Goal: Check status: Check status

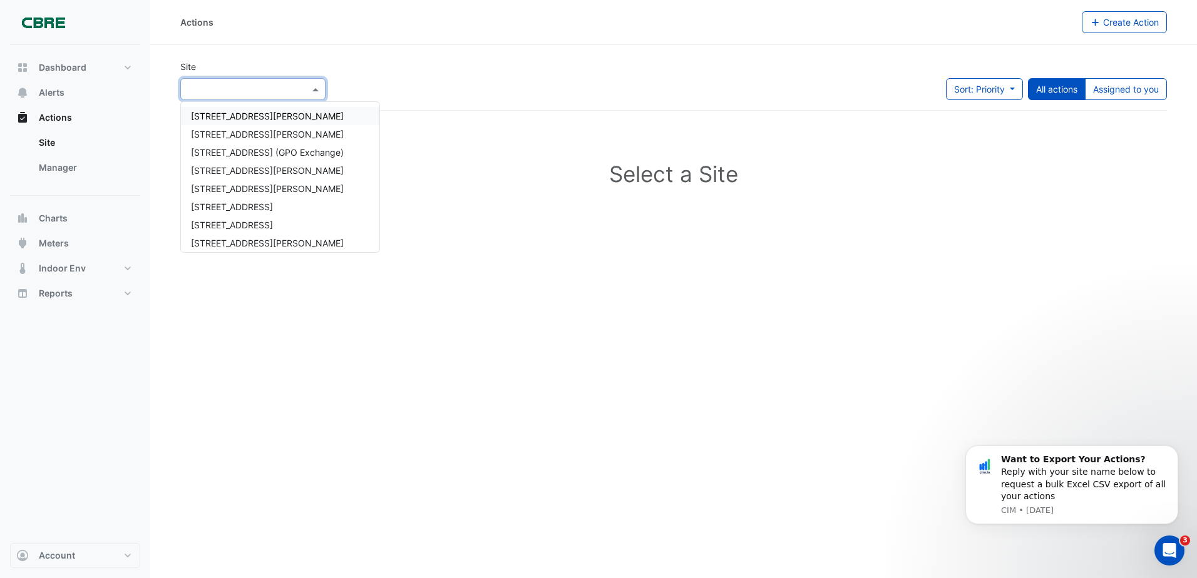
click at [324, 92] on span at bounding box center [317, 89] width 16 height 13
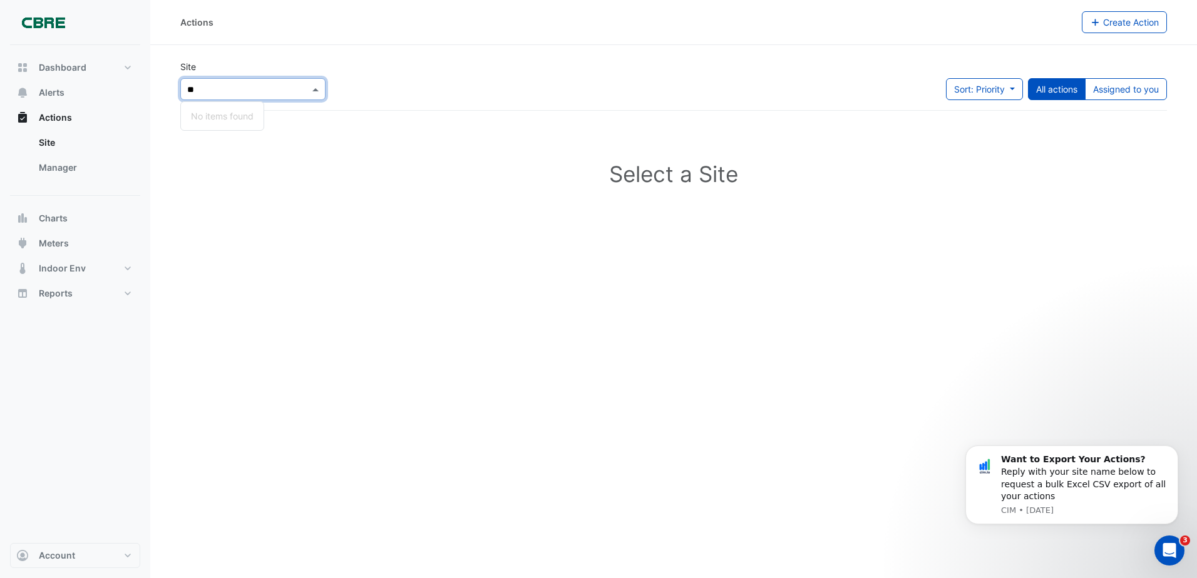
type input "*"
type input "***"
click at [237, 110] on div "[STREET_ADDRESS][PERSON_NAME]" at bounding box center [267, 116] width 173 height 18
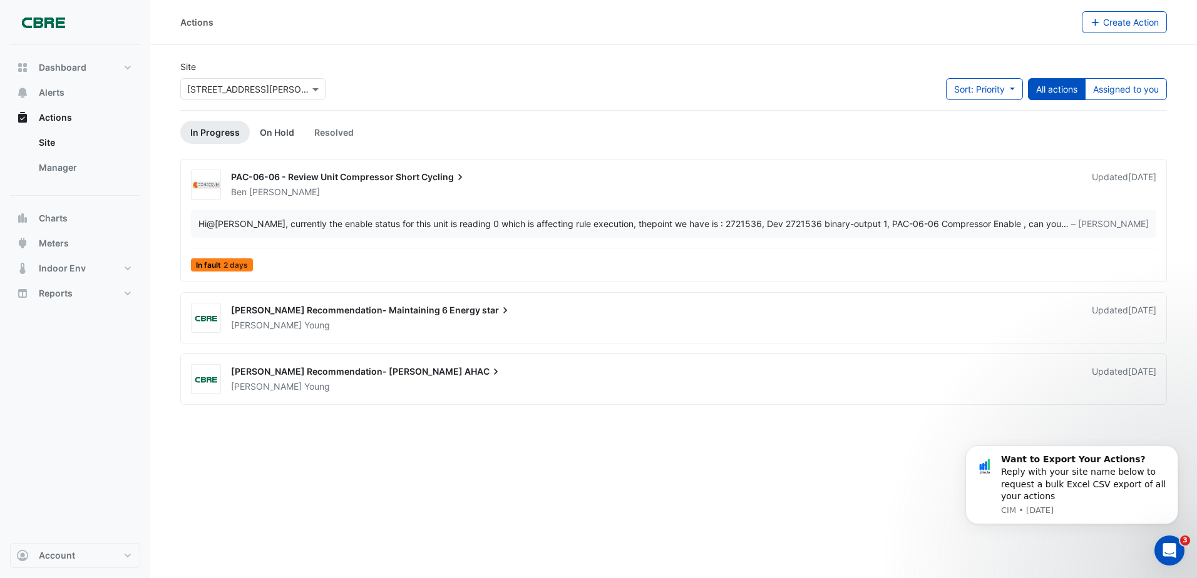
click at [277, 133] on link "On Hold" at bounding box center [277, 132] width 54 height 23
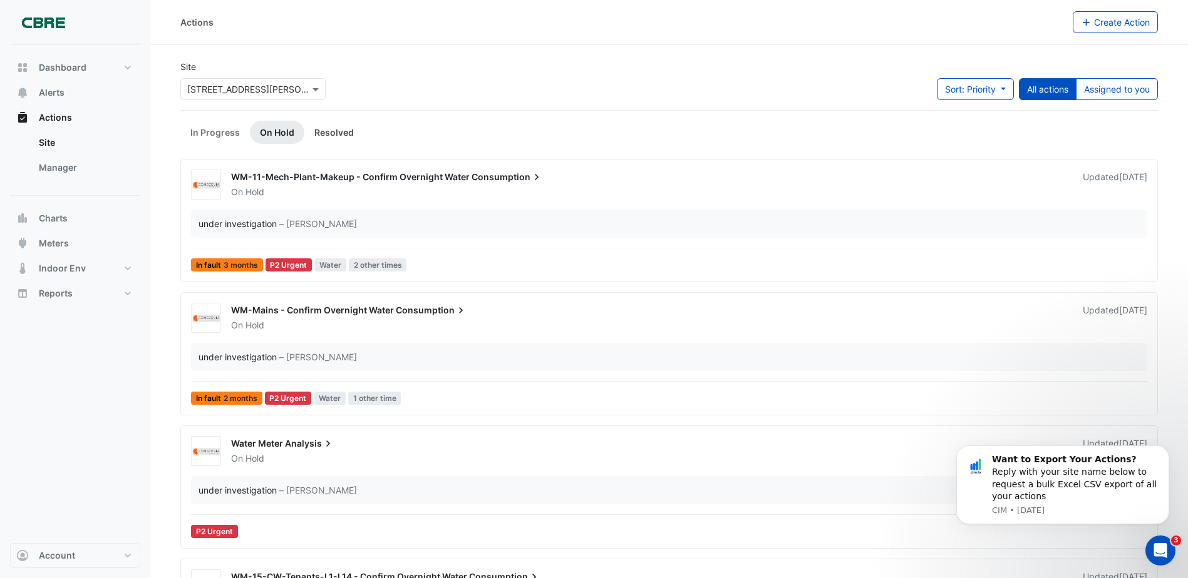
click at [326, 131] on link "Resolved" at bounding box center [333, 132] width 59 height 23
